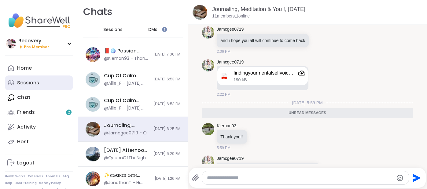
click at [44, 80] on link "Sessions" at bounding box center [39, 82] width 68 height 15
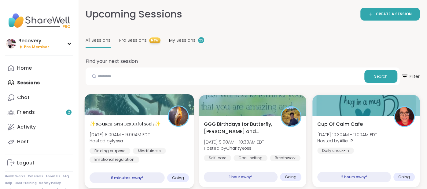
click at [146, 108] on div at bounding box center [139, 104] width 110 height 21
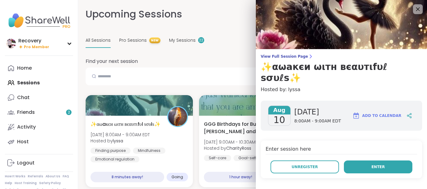
click at [359, 160] on button "Enter" at bounding box center [378, 166] width 69 height 13
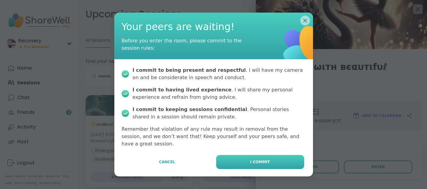
click at [282, 156] on button "I commit" at bounding box center [260, 162] width 88 height 14
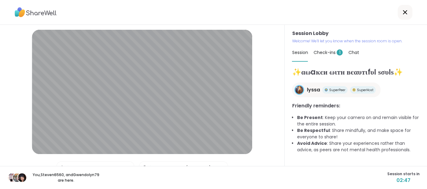
click at [322, 55] on span "Check-ins 1" at bounding box center [328, 52] width 29 height 6
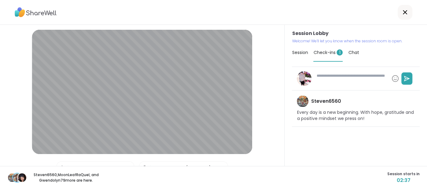
click at [323, 79] on textarea at bounding box center [351, 78] width 75 height 16
type textarea "*"
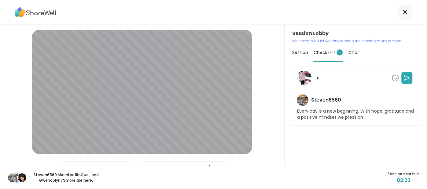
type textarea "*"
type textarea "**"
type textarea "*"
type textarea "***"
type textarea "*"
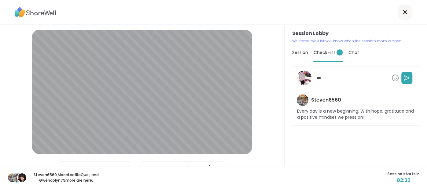
type textarea "***"
type textarea "*"
type textarea "*****"
type textarea "*"
type textarea "*******"
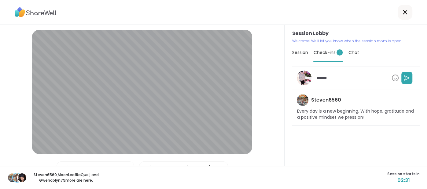
type textarea "*"
type textarea "********"
type textarea "*"
type textarea "********"
type textarea "*"
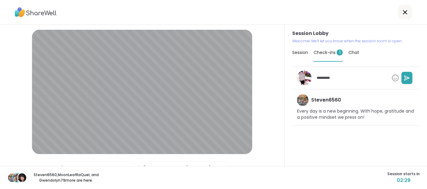
type textarea "**********"
type textarea "*"
type textarea "**********"
type textarea "*"
type textarea "**********"
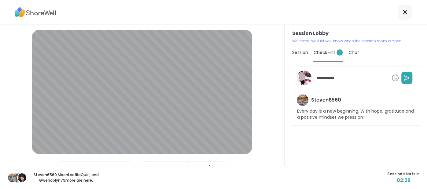
type textarea "*"
type textarea "**********"
type textarea "*"
type textarea "**********"
type textarea "*"
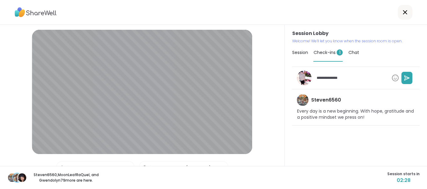
type textarea "**********"
type textarea "*"
type textarea "**********"
click at [335, 77] on textarea "**********" at bounding box center [351, 78] width 75 height 10
type textarea "*"
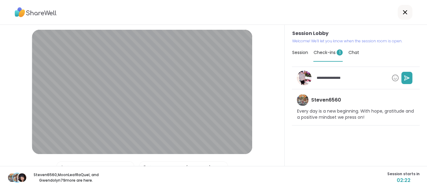
type textarea "**********"
type textarea "*"
type textarea "**********"
type textarea "*"
type textarea "**********"
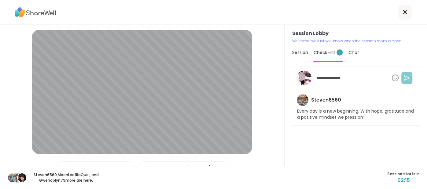
click at [407, 77] on icon at bounding box center [407, 78] width 6 height 6
type textarea "*"
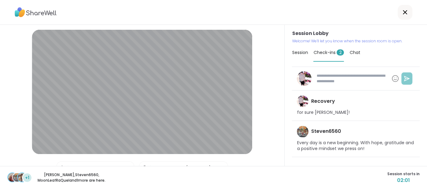
type textarea "*"
click at [300, 55] on div "Session" at bounding box center [300, 52] width 16 height 17
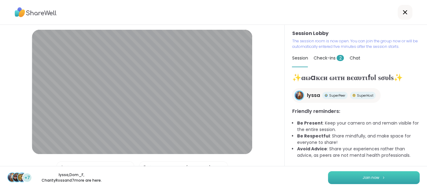
click at [411, 173] on button "Join now" at bounding box center [374, 177] width 92 height 13
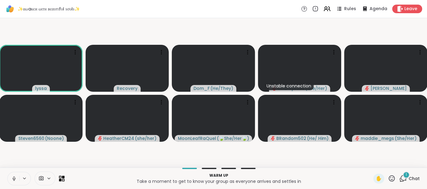
click at [13, 175] on button at bounding box center [14, 178] width 12 height 13
click at [410, 177] on span "Chat" at bounding box center [414, 178] width 11 height 6
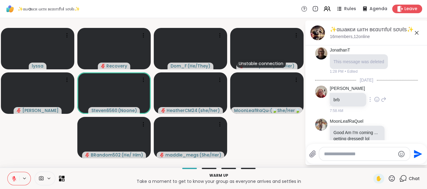
scroll to position [20, 0]
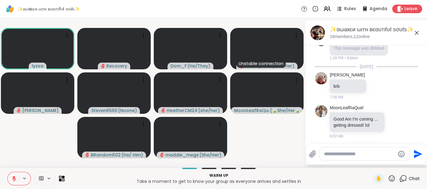
click at [410, 32] on div "✨αωaкєи ωιтн вєαυтιfυℓ ѕσυℓѕ✨, Aug 10" at bounding box center [376, 30] width 93 height 8
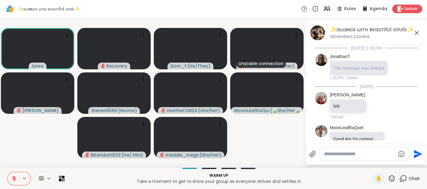
scroll to position [0, 0]
click at [415, 33] on icon at bounding box center [416, 32] width 7 height 7
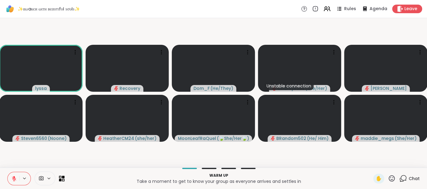
click at [13, 178] on icon at bounding box center [14, 178] width 6 height 6
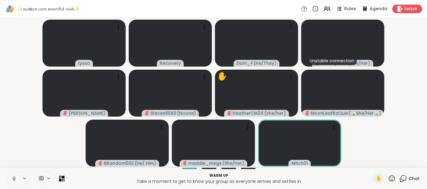
click at [12, 177] on icon at bounding box center [14, 178] width 6 height 6
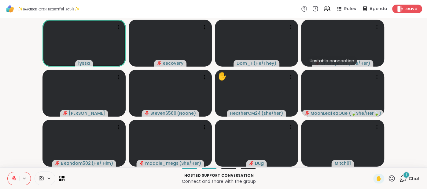
click at [410, 177] on span "Chat" at bounding box center [414, 178] width 11 height 6
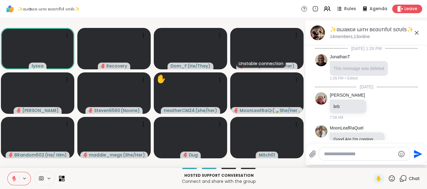
scroll to position [98, 0]
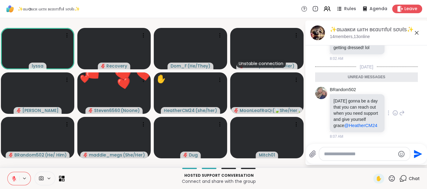
click at [396, 112] on icon at bounding box center [396, 113] width 6 height 6
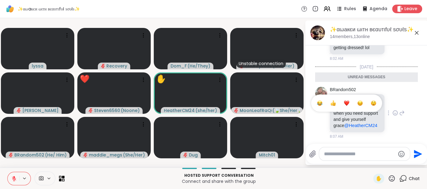
click at [351, 105] on button "Select Reaction: Heart" at bounding box center [347, 103] width 12 height 12
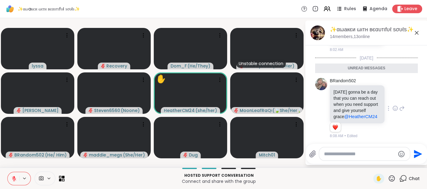
click at [351, 105] on p "today's gonna be a day that you can reach out when you need support and give yo…" at bounding box center [357, 104] width 47 height 31
click at [415, 33] on icon at bounding box center [416, 32] width 7 height 7
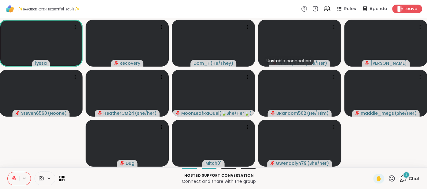
click at [14, 175] on button at bounding box center [14, 178] width 12 height 13
click at [13, 176] on icon at bounding box center [14, 178] width 6 height 6
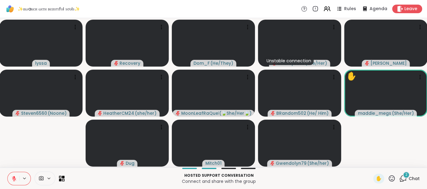
click at [15, 175] on icon at bounding box center [14, 178] width 6 height 6
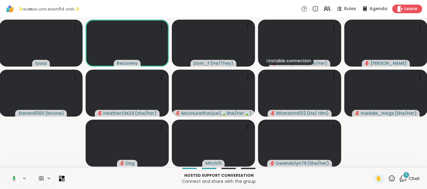
click at [13, 178] on icon at bounding box center [13, 178] width 6 height 6
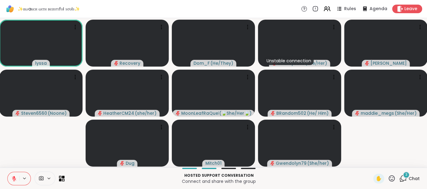
click at [414, 174] on div "3 Chat" at bounding box center [410, 178] width 21 height 10
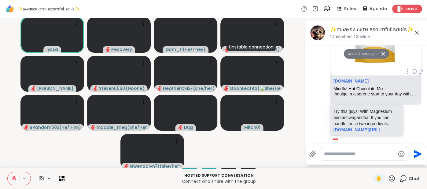
scroll to position [399, 0]
click at [346, 81] on link "amazon.com" at bounding box center [351, 80] width 35 height 5
click at [414, 69] on icon at bounding box center [415, 71] width 6 height 6
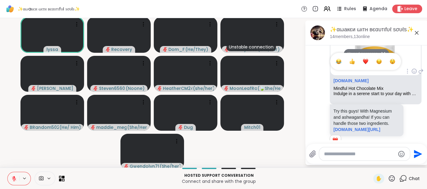
click at [367, 60] on div "Select Reaction: Heart" at bounding box center [366, 61] width 6 height 6
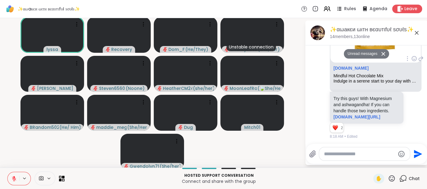
click at [345, 153] on textarea "Type your message" at bounding box center [359, 154] width 71 height 6
paste textarea "**********"
type textarea "**********"
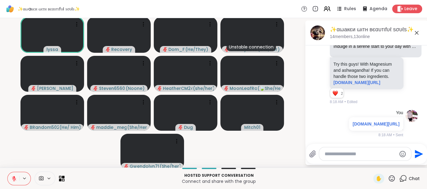
scroll to position [732, 0]
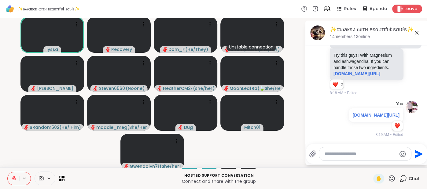
click at [415, 31] on icon at bounding box center [416, 32] width 7 height 7
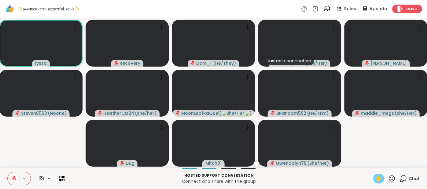
click at [377, 177] on span "✋" at bounding box center [379, 177] width 6 height 7
click at [11, 179] on button at bounding box center [14, 178] width 12 height 13
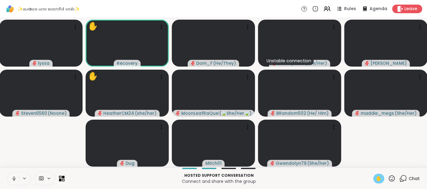
click at [375, 178] on div "✋" at bounding box center [379, 178] width 11 height 10
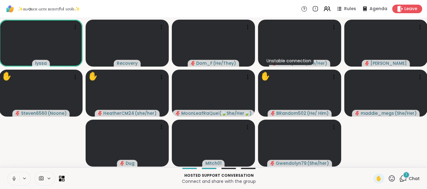
click at [13, 180] on icon at bounding box center [14, 178] width 6 height 6
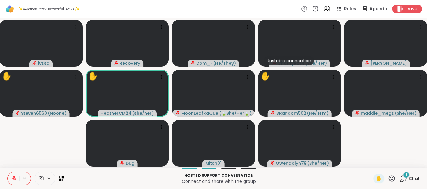
click at [417, 174] on div "1 Chat" at bounding box center [410, 178] width 21 height 10
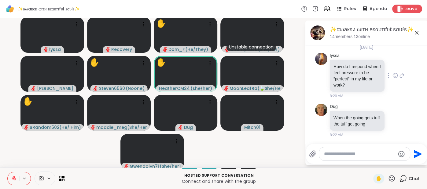
scroll to position [822, 0]
click at [394, 122] on icon at bounding box center [396, 120] width 6 height 6
click at [347, 114] on button "Select Reaction: Heart" at bounding box center [347, 110] width 12 height 12
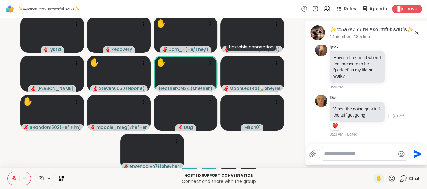
scroll to position [830, 0]
click at [417, 31] on icon at bounding box center [416, 32] width 7 height 7
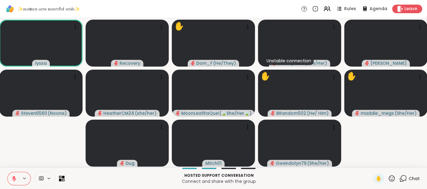
click at [395, 177] on icon at bounding box center [392, 178] width 8 height 8
click at [372, 164] on span "❤️" at bounding box center [374, 161] width 6 height 7
click at [412, 180] on span "Chat" at bounding box center [414, 178] width 11 height 6
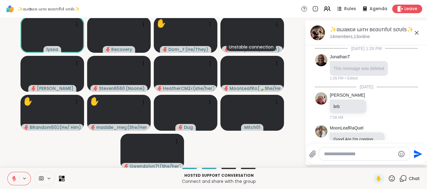
scroll to position [824, 0]
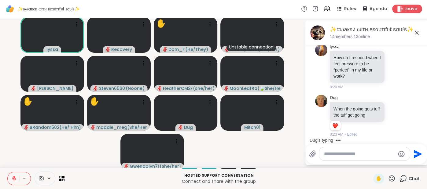
click at [359, 157] on div at bounding box center [364, 153] width 91 height 13
click at [347, 154] on textarea "Type your message" at bounding box center [359, 154] width 71 height 6
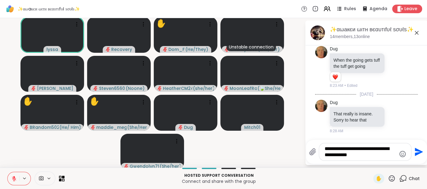
scroll to position [881, 0]
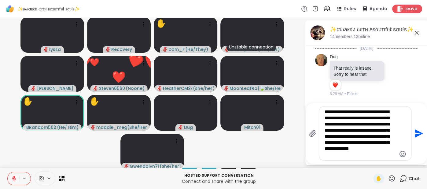
type textarea "**********"
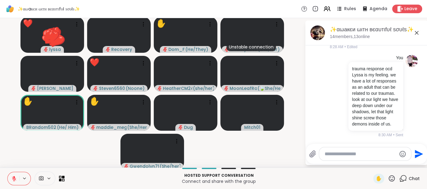
scroll to position [965, 0]
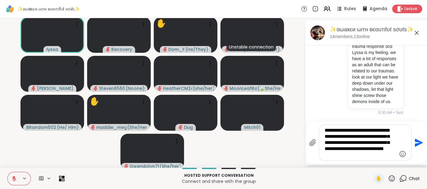
type textarea "**********"
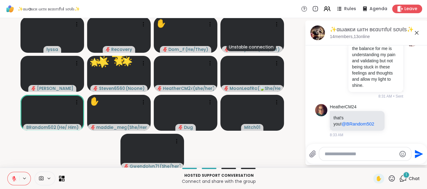
scroll to position [1073, 0]
type textarea "*"
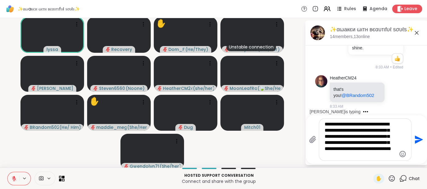
type textarea "**********"
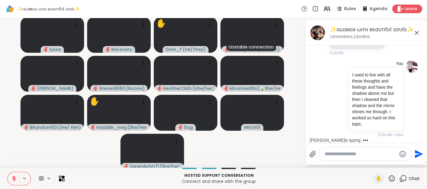
scroll to position [1111, 0]
click at [397, 8] on div "Reactions: like" at bounding box center [398, 5] width 6 height 6
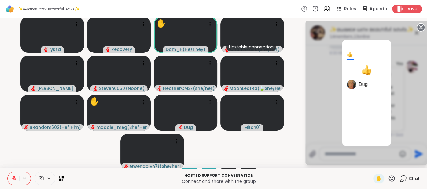
click at [420, 27] on circle at bounding box center [421, 27] width 7 height 7
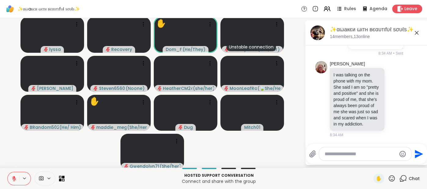
scroll to position [1244, 0]
click at [393, 99] on icon at bounding box center [396, 99] width 6 height 6
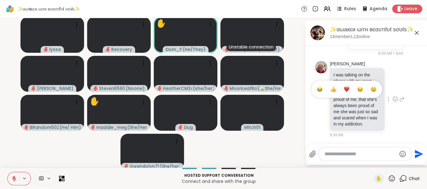
scroll to position [1253, 0]
click at [346, 91] on div "Select Reaction: Heart" at bounding box center [347, 89] width 6 height 6
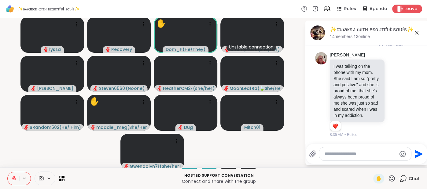
click at [394, 93] on icon at bounding box center [396, 94] width 5 height 5
click at [322, 88] on div "Select Reaction: Joy" at bounding box center [320, 85] width 6 height 6
click at [332, 152] on textarea "Type your message" at bounding box center [361, 154] width 72 height 6
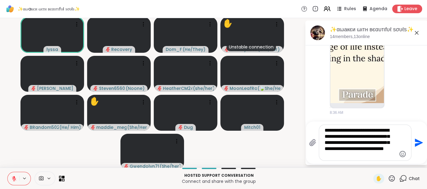
scroll to position [1474, 0]
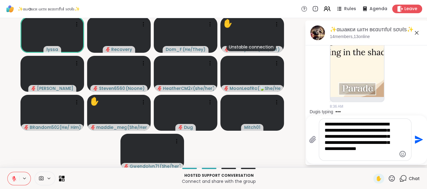
type textarea "**********"
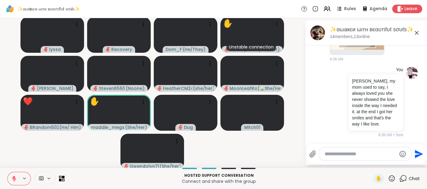
scroll to position [1442, 0]
click at [394, 6] on icon at bounding box center [396, 3] width 6 height 6
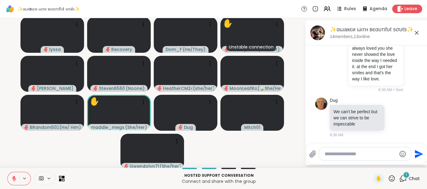
scroll to position [1574, 0]
click at [338, 156] on textarea "Type your message" at bounding box center [361, 154] width 72 height 6
click at [392, 181] on icon at bounding box center [392, 178] width 6 height 6
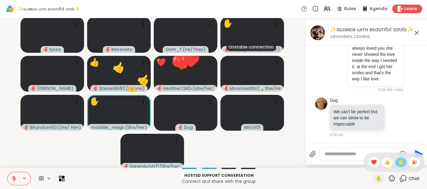
click at [401, 164] on span "🌟" at bounding box center [401, 161] width 6 height 7
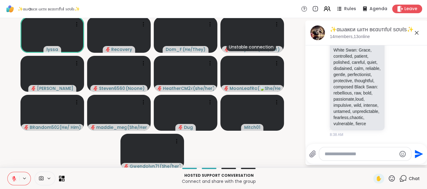
scroll to position [1827, 0]
click at [11, 174] on button at bounding box center [14, 178] width 12 height 13
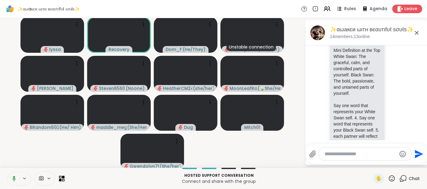
scroll to position [1411, 0]
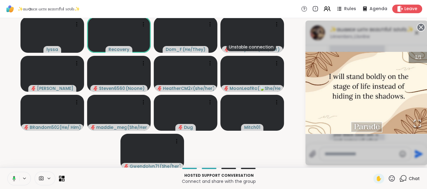
click at [420, 28] on circle at bounding box center [421, 27] width 7 height 7
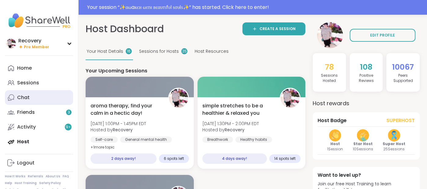
click at [28, 95] on div "Chat" at bounding box center [23, 97] width 13 height 7
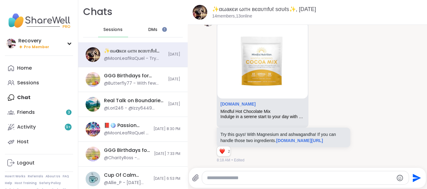
click at [154, 30] on span "DMs" at bounding box center [152, 30] width 9 height 6
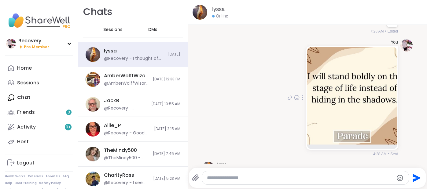
scroll to position [7294, 0]
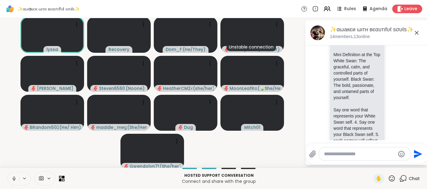
click at [13, 176] on icon at bounding box center [14, 178] width 6 height 6
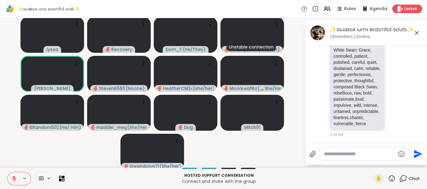
scroll to position [1657, 0]
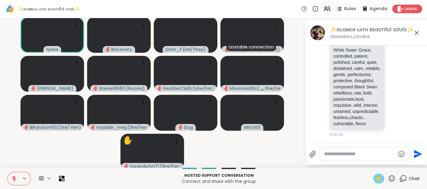
click at [376, 177] on div "✋" at bounding box center [379, 178] width 11 height 10
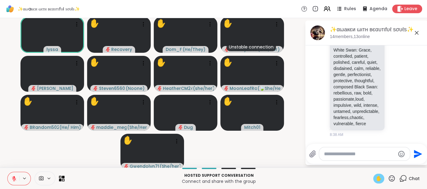
click at [13, 177] on icon at bounding box center [14, 178] width 4 height 4
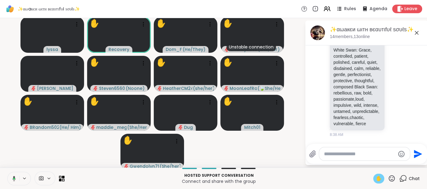
click at [12, 177] on icon at bounding box center [13, 178] width 6 height 6
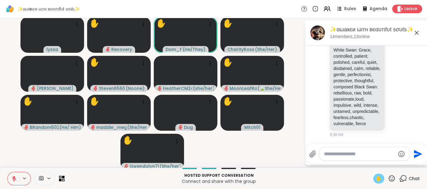
click at [391, 180] on icon at bounding box center [392, 178] width 8 height 8
click at [400, 165] on span "🌟" at bounding box center [401, 161] width 6 height 7
click at [11, 177] on icon at bounding box center [14, 178] width 6 height 6
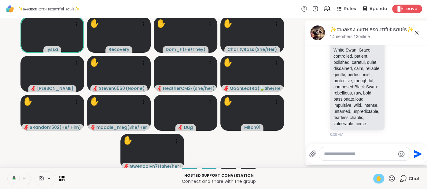
click at [12, 177] on icon at bounding box center [13, 178] width 6 height 6
click at [13, 154] on video-player-container "lyssa ✋ Recovery ✋ Dom_F ( He/They ) ✋ CharityRoss ( She/Her ) dodi ✋ Steven656…" at bounding box center [153, 93] width 298 height 144
click at [11, 177] on icon at bounding box center [14, 178] width 6 height 6
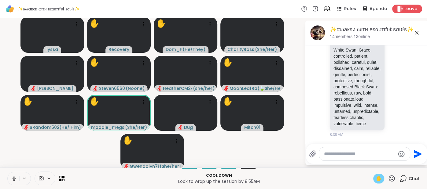
click at [392, 178] on icon at bounding box center [392, 178] width 8 height 8
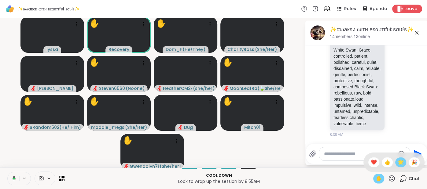
click at [397, 163] on div "🌟" at bounding box center [401, 162] width 11 height 10
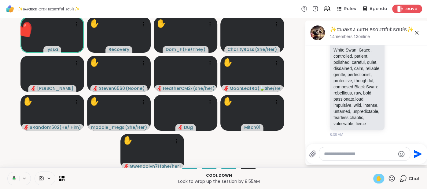
click at [13, 178] on icon at bounding box center [14, 178] width 2 height 2
click at [377, 174] on span "✋" at bounding box center [379, 177] width 6 height 7
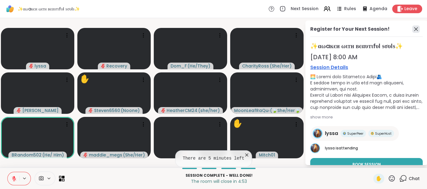
click at [414, 30] on icon at bounding box center [416, 28] width 7 height 7
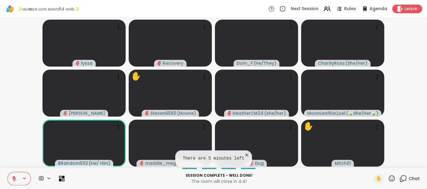
click at [392, 182] on div "✋" at bounding box center [385, 178] width 22 height 10
click at [392, 179] on icon at bounding box center [392, 178] width 6 height 6
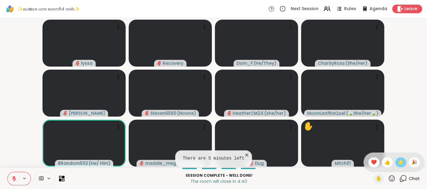
click at [401, 165] on span "🌟" at bounding box center [401, 161] width 6 height 7
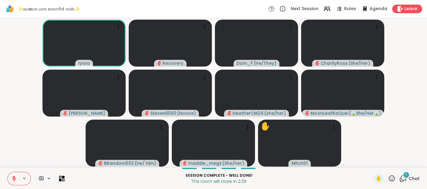
click at [13, 178] on icon at bounding box center [14, 178] width 4 height 4
click at [13, 177] on icon at bounding box center [14, 178] width 6 height 6
click at [13, 177] on icon at bounding box center [14, 178] width 4 height 4
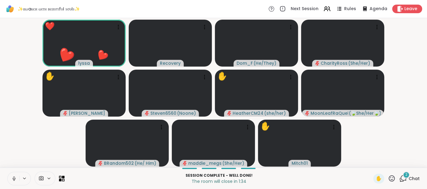
click at [12, 180] on icon at bounding box center [14, 178] width 6 height 6
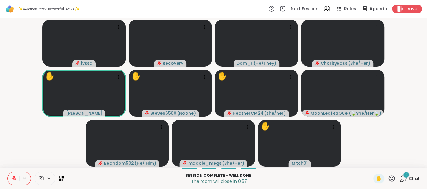
click at [412, 179] on span "Chat" at bounding box center [414, 178] width 11 height 6
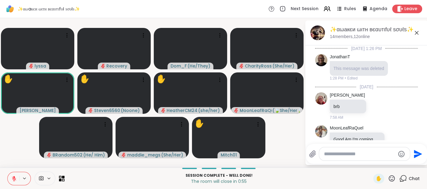
scroll to position [1943, 0]
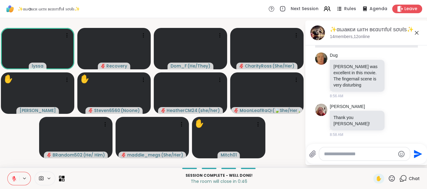
click at [416, 34] on icon at bounding box center [416, 32] width 7 height 7
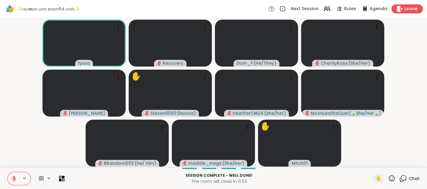
click at [405, 11] on span "Leave" at bounding box center [411, 9] width 13 height 6
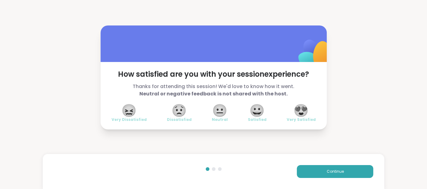
click at [299, 109] on span "😍" at bounding box center [301, 110] width 15 height 11
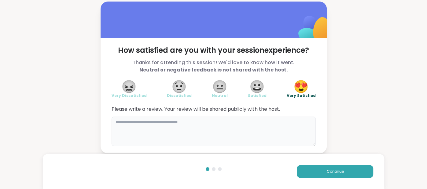
click at [268, 120] on textarea at bounding box center [214, 130] width 204 height 29
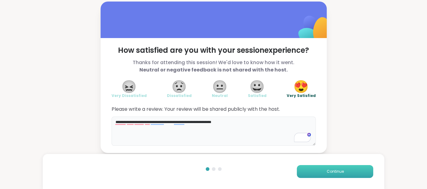
type textarea "**********"
click at [319, 168] on button "Continue" at bounding box center [335, 171] width 77 height 13
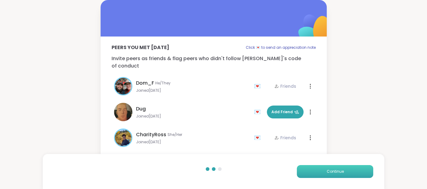
click at [319, 168] on button "Continue" at bounding box center [335, 171] width 77 height 13
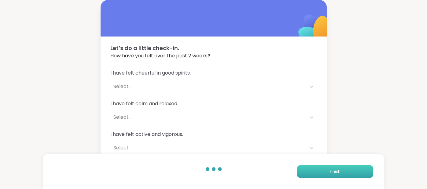
click at [319, 168] on button "Finish" at bounding box center [335, 171] width 77 height 13
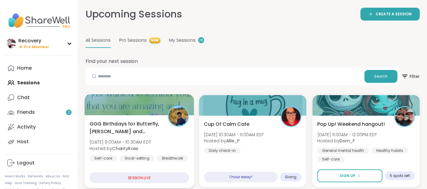
click at [145, 142] on span "[DATE] 9:00AM - 10:30AM EDT" at bounding box center [121, 142] width 62 height 6
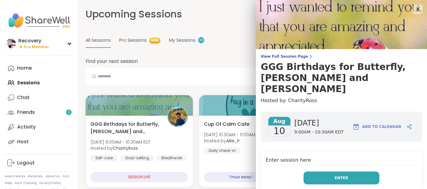
click at [354, 171] on button "Enter" at bounding box center [342, 177] width 76 height 13
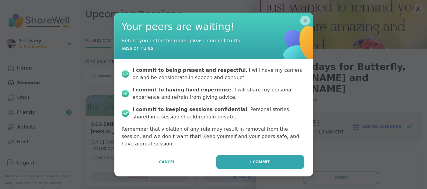
click at [271, 150] on div "I commit to being present and respectful . I will have my camera on and be cons…" at bounding box center [213, 106] width 199 height 95
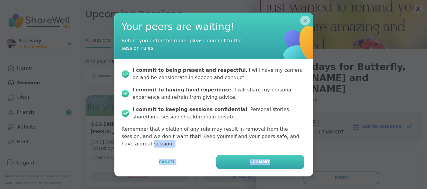
drag, startPoint x: 270, startPoint y: 151, endPoint x: 269, endPoint y: 155, distance: 4.1
click at [269, 155] on div "Your peers are waiting! Before you enter the room, please commit to the session…" at bounding box center [213, 95] width 199 height 164
click at [269, 155] on button "I commit" at bounding box center [260, 162] width 88 height 14
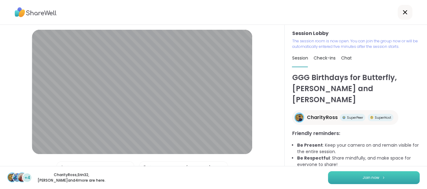
click at [330, 174] on button "Join now" at bounding box center [374, 177] width 92 height 13
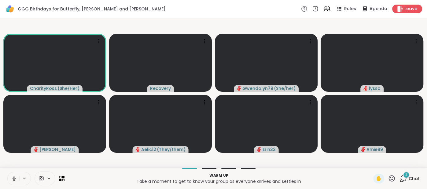
click at [414, 180] on span "Chat" at bounding box center [414, 178] width 11 height 6
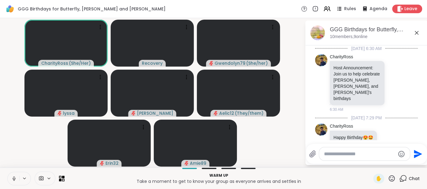
scroll to position [275, 0]
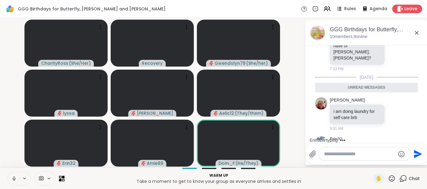
click at [417, 32] on icon at bounding box center [416, 32] width 7 height 7
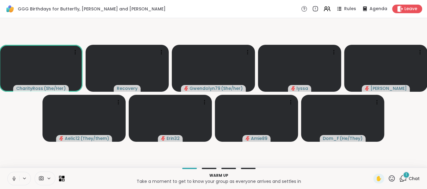
click at [10, 178] on button at bounding box center [14, 178] width 12 height 13
click at [423, 178] on div "Warm up Take a moment to get to know your group as everyone arrives and settles…" at bounding box center [213, 177] width 427 height 21
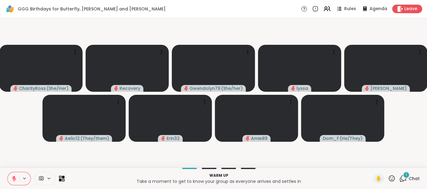
click at [413, 177] on span "Chat" at bounding box center [414, 178] width 11 height 6
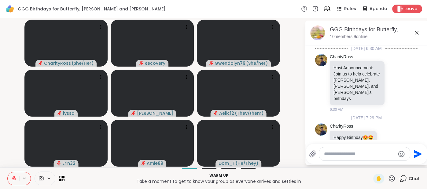
scroll to position [319, 0]
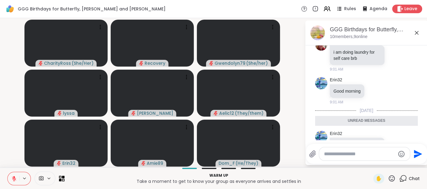
click at [417, 35] on icon at bounding box center [416, 32] width 7 height 7
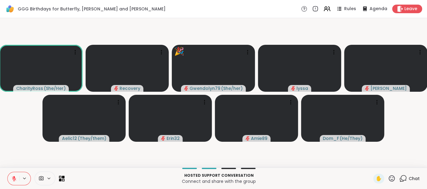
click at [12, 178] on icon at bounding box center [14, 178] width 4 height 4
click at [11, 180] on button at bounding box center [14, 178] width 12 height 13
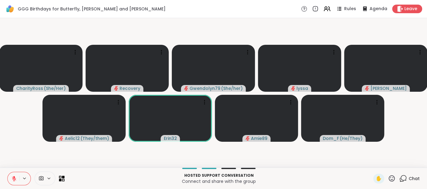
click at [17, 151] on video-player-container "CharityRoss ( She/Her ) Recovery Gwendolyn79 ( She/her ) lyssa dodi Aelic12 ( T…" at bounding box center [214, 93] width 420 height 144
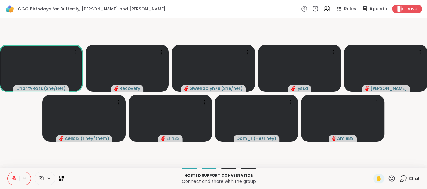
click at [11, 178] on button at bounding box center [14, 178] width 12 height 13
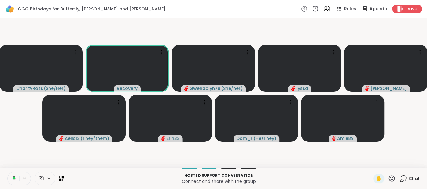
click at [12, 177] on icon at bounding box center [13, 178] width 6 height 6
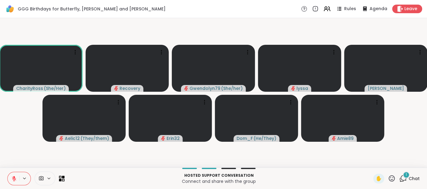
click at [415, 175] on span "Chat" at bounding box center [414, 178] width 11 height 6
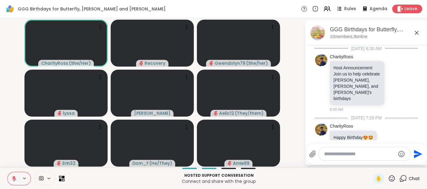
scroll to position [358, 0]
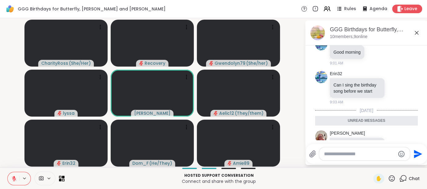
click at [419, 35] on icon at bounding box center [416, 32] width 7 height 7
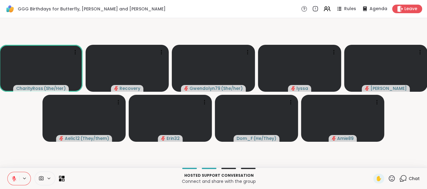
click at [13, 178] on icon at bounding box center [14, 178] width 6 height 6
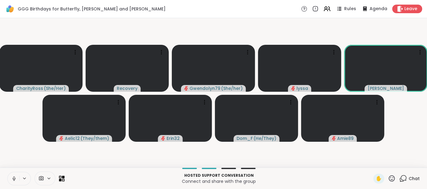
click at [9, 177] on button at bounding box center [14, 178] width 12 height 13
click at [13, 177] on icon at bounding box center [14, 176] width 2 height 2
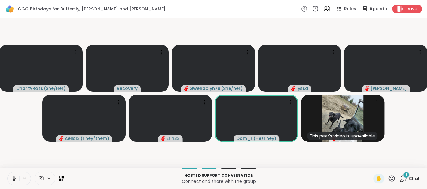
click at [417, 177] on span "Chat" at bounding box center [414, 178] width 11 height 6
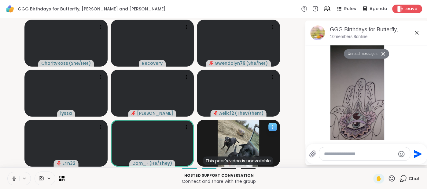
scroll to position [537, 0]
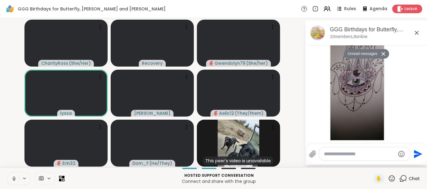
click at [10, 179] on button at bounding box center [14, 178] width 12 height 13
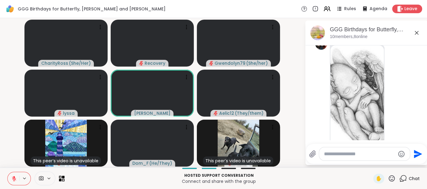
scroll to position [672, 0]
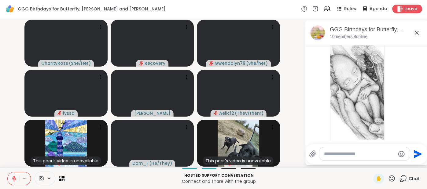
click at [11, 179] on icon at bounding box center [14, 178] width 6 height 6
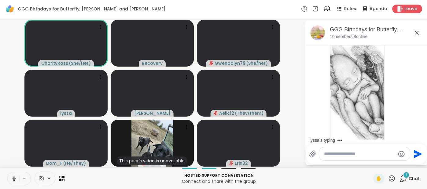
scroll to position [737, 0]
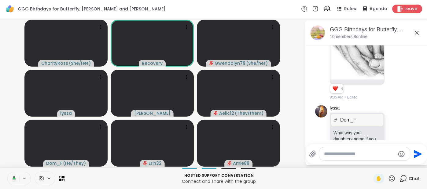
click at [14, 179] on icon at bounding box center [13, 178] width 6 height 6
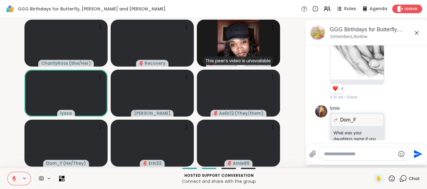
click at [12, 178] on icon at bounding box center [14, 178] width 4 height 4
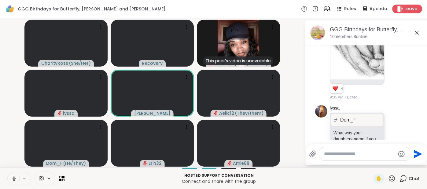
click at [13, 177] on icon at bounding box center [14, 178] width 6 height 6
click at [11, 176] on icon at bounding box center [14, 178] width 6 height 6
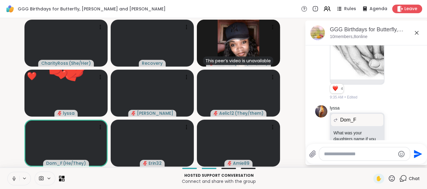
click at [12, 176] on icon at bounding box center [14, 178] width 6 height 6
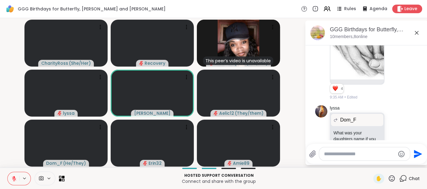
click at [13, 175] on icon at bounding box center [14, 178] width 6 height 6
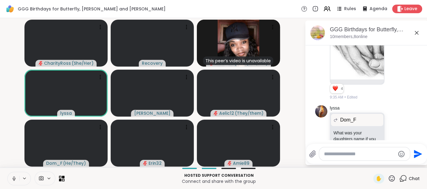
click at [12, 174] on button at bounding box center [14, 178] width 12 height 13
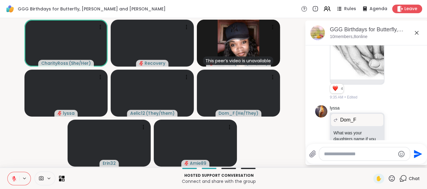
click at [12, 174] on button at bounding box center [14, 178] width 12 height 13
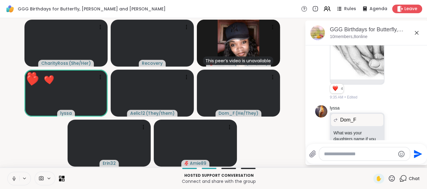
click at [11, 180] on icon at bounding box center [14, 178] width 6 height 6
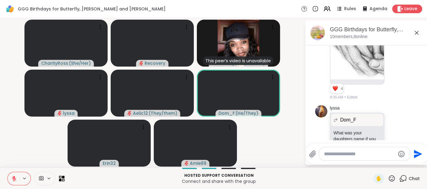
click at [11, 176] on icon at bounding box center [14, 178] width 6 height 6
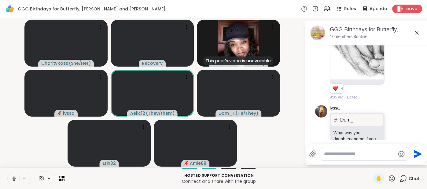
click at [12, 177] on icon at bounding box center [14, 178] width 6 height 6
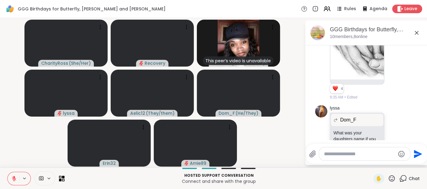
click at [12, 177] on icon at bounding box center [14, 178] width 6 height 6
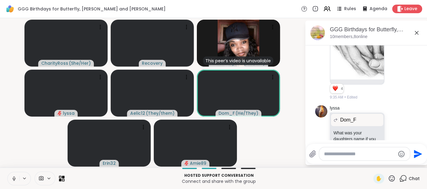
click at [12, 177] on icon at bounding box center [14, 178] width 6 height 6
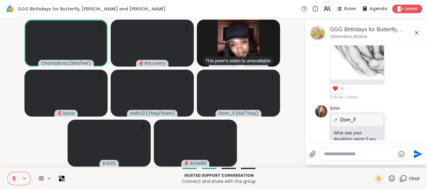
click at [16, 182] on button at bounding box center [14, 178] width 12 height 13
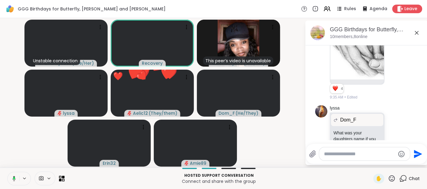
click at [13, 177] on icon at bounding box center [13, 178] width 6 height 6
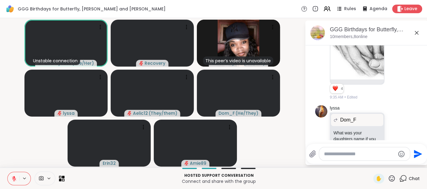
click at [14, 181] on icon at bounding box center [14, 178] width 6 height 6
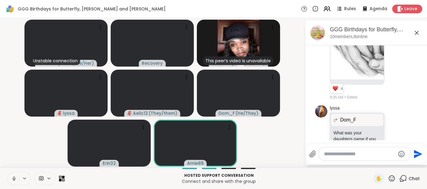
click at [11, 173] on button at bounding box center [14, 178] width 12 height 13
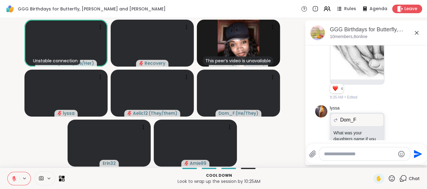
click at [12, 175] on button at bounding box center [14, 178] width 12 height 13
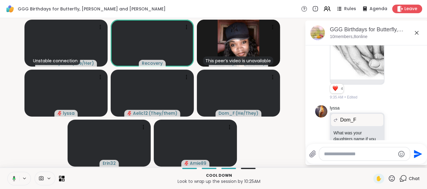
click at [13, 173] on button at bounding box center [13, 178] width 13 height 13
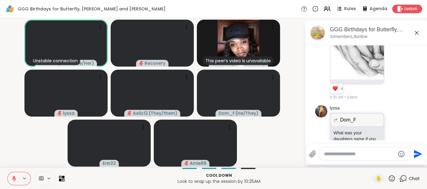
click at [13, 177] on icon at bounding box center [14, 178] width 4 height 4
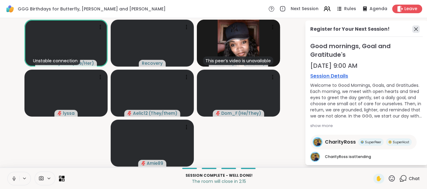
click at [417, 29] on icon at bounding box center [416, 28] width 7 height 7
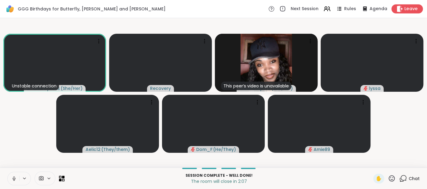
click at [408, 12] on span "Leave" at bounding box center [411, 9] width 13 height 6
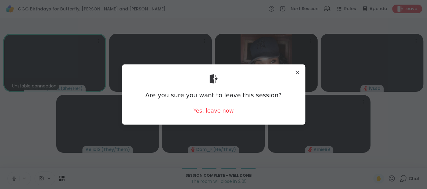
click at [226, 113] on div "Yes, leave now" at bounding box center [213, 110] width 40 height 8
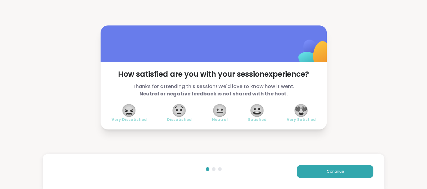
click at [296, 110] on span "😍" at bounding box center [301, 110] width 15 height 11
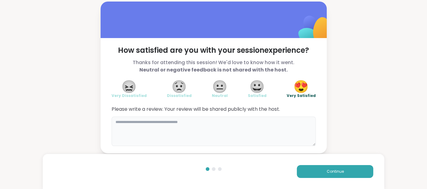
click at [247, 123] on textarea at bounding box center [214, 130] width 204 height 29
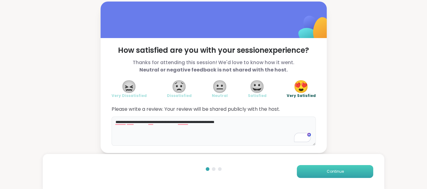
type textarea "**********"
click at [311, 176] on button "Continue" at bounding box center [335, 171] width 77 height 13
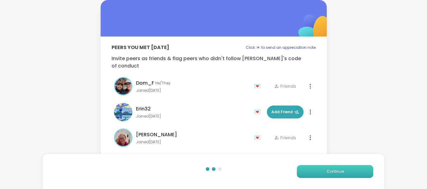
click at [311, 176] on button "Continue" at bounding box center [335, 171] width 77 height 13
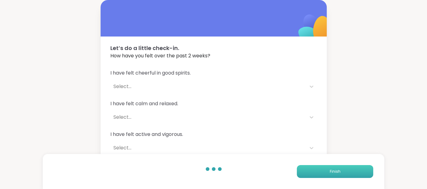
click at [311, 176] on button "Finish" at bounding box center [335, 171] width 77 height 13
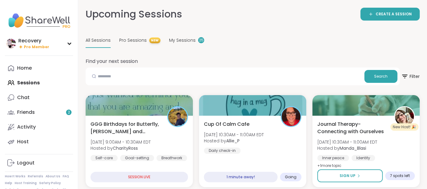
click at [220, 136] on span "[DATE] 10:30AM - 11:00AM EDT" at bounding box center [234, 134] width 60 height 6
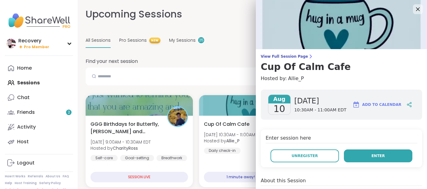
click at [354, 149] on button "Enter" at bounding box center [378, 155] width 69 height 13
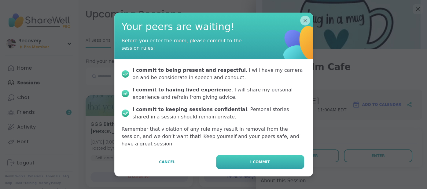
click at [237, 155] on button "I commit" at bounding box center [260, 162] width 88 height 14
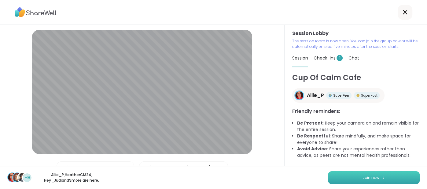
click at [338, 175] on button "Join now" at bounding box center [374, 177] width 92 height 13
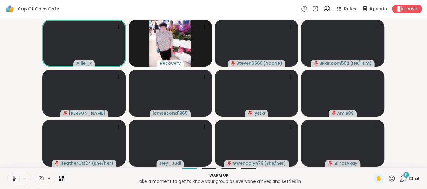
click at [11, 177] on button at bounding box center [14, 178] width 12 height 13
click at [13, 176] on icon at bounding box center [14, 178] width 6 height 6
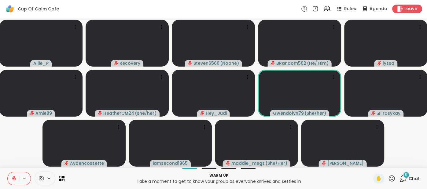
click at [416, 176] on span "Chat" at bounding box center [414, 178] width 11 height 6
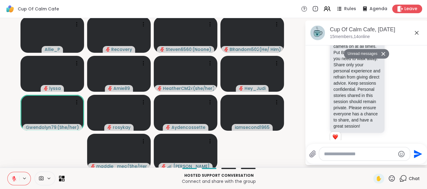
scroll to position [736, 0]
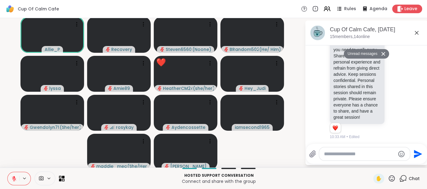
click at [13, 175] on icon at bounding box center [14, 178] width 6 height 6
click at [13, 179] on icon at bounding box center [13, 178] width 6 height 6
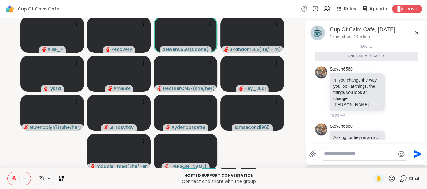
scroll to position [398, 0]
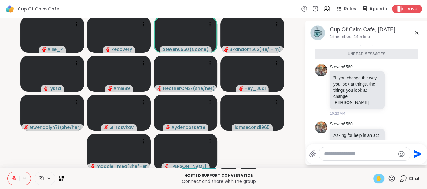
click at [381, 179] on span "✋" at bounding box center [379, 177] width 6 height 7
click at [14, 171] on div at bounding box center [19, 177] width 24 height 13
click at [13, 175] on icon at bounding box center [14, 178] width 6 height 6
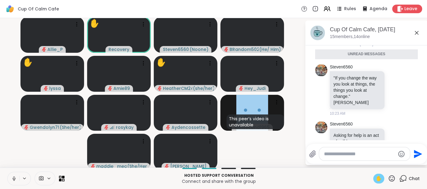
click at [10, 176] on button at bounding box center [14, 178] width 12 height 13
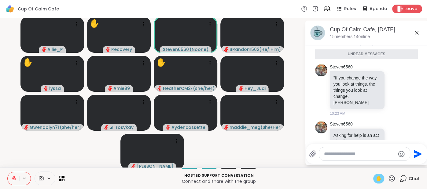
click at [374, 177] on div "✋" at bounding box center [379, 178] width 11 height 10
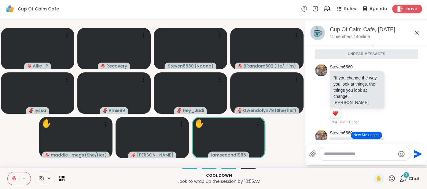
click at [362, 151] on textarea "Type your message" at bounding box center [359, 154] width 71 height 6
type textarea "**"
type textarea "**********"
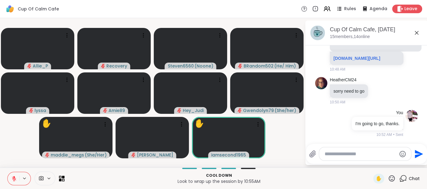
scroll to position [946, 0]
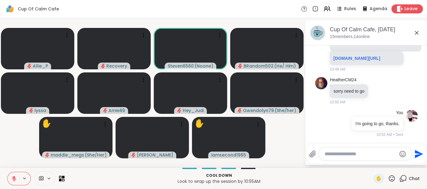
click at [405, 8] on span "Leave" at bounding box center [411, 9] width 13 height 6
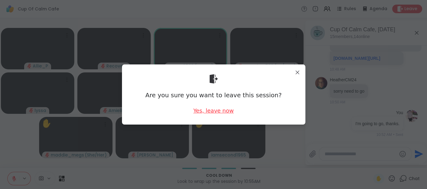
scroll to position [954, 0]
click at [224, 109] on div "Yes, leave now" at bounding box center [213, 110] width 40 height 8
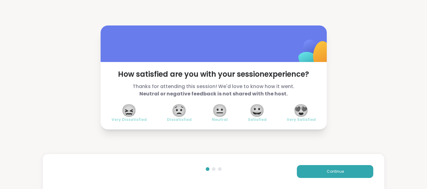
click at [296, 112] on span "😍" at bounding box center [301, 110] width 15 height 11
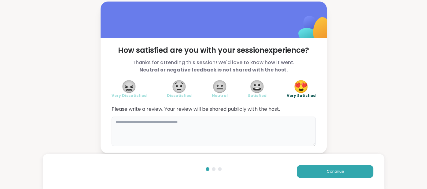
click at [262, 119] on textarea at bounding box center [214, 130] width 204 height 29
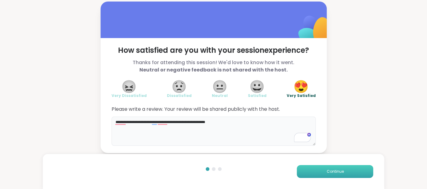
type textarea "**********"
click at [303, 177] on button "Continue" at bounding box center [335, 171] width 77 height 13
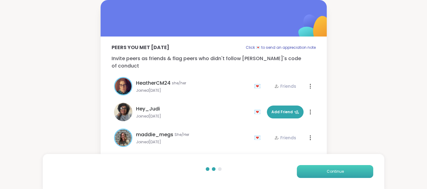
click at [303, 177] on button "Continue" at bounding box center [335, 171] width 77 height 13
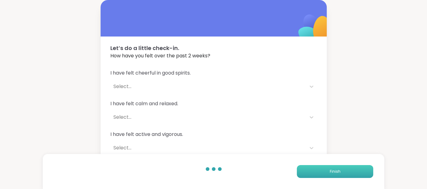
click at [303, 177] on button "Finish" at bounding box center [335, 171] width 77 height 13
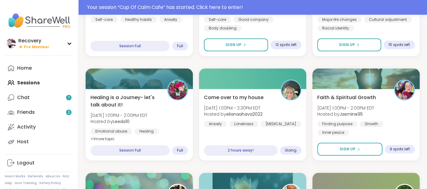
scroll to position [354, 0]
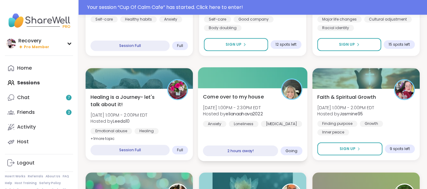
click at [283, 114] on div "Come over to my house [DATE] 1:00PM - 2:30PM EDT Hosted by elianaahava2022 Anxi…" at bounding box center [252, 110] width 99 height 34
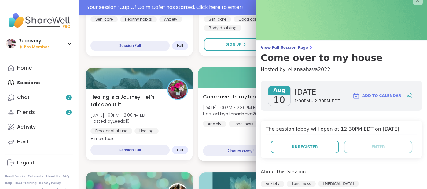
scroll to position [0, 0]
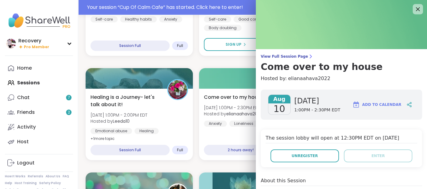
click at [418, 9] on icon at bounding box center [418, 9] width 4 height 4
